Goal: Go to known website: Go to known website

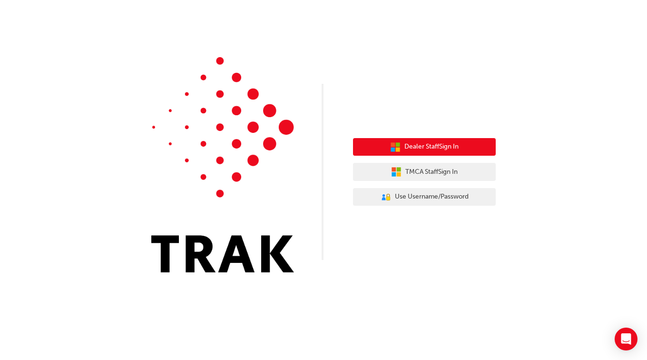
click at [422, 142] on span "Dealer Staff Sign In" at bounding box center [431, 146] width 54 height 11
click at [438, 140] on button "Dealer Staff Sign In" at bounding box center [424, 147] width 143 height 18
